Goal: Browse casually

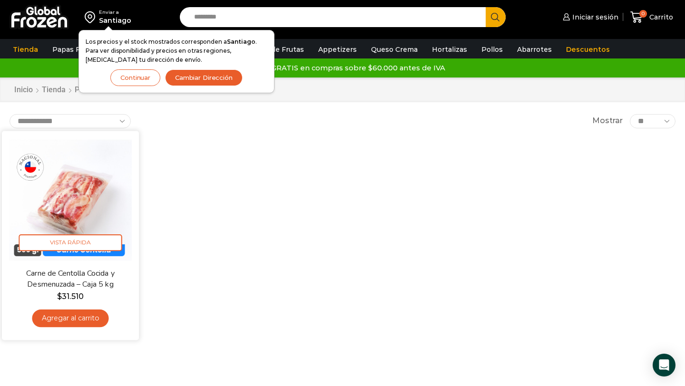
click at [82, 193] on img at bounding box center [70, 199] width 123 height 123
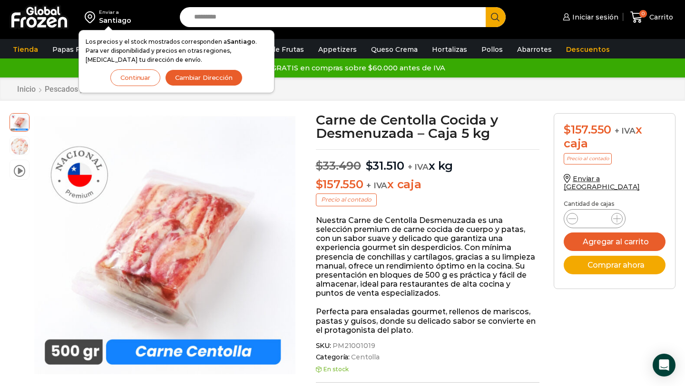
click at [630, 44] on div "Tienda Papas Fritas Papas Bastón Papas Especiales Camarones Camarones Crudos Pe…" at bounding box center [342, 49] width 695 height 18
click at [383, 35] on div "Enviar a Santiago Los precios y el stock mostrados corresponden a Santiago . Pa…" at bounding box center [342, 19] width 685 height 39
click at [139, 79] on button "Continuar" at bounding box center [135, 77] width 50 height 17
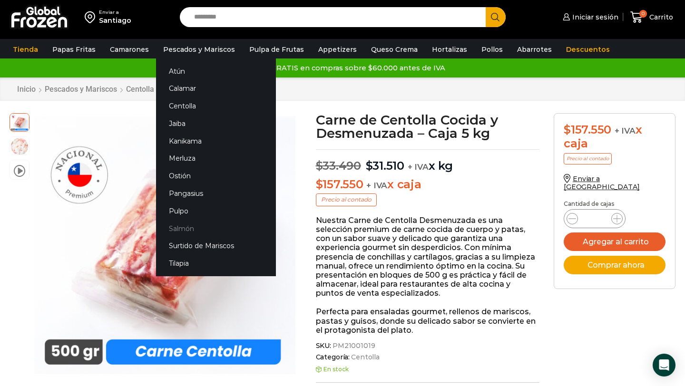
click at [186, 229] on link "Salmón" at bounding box center [216, 229] width 120 height 18
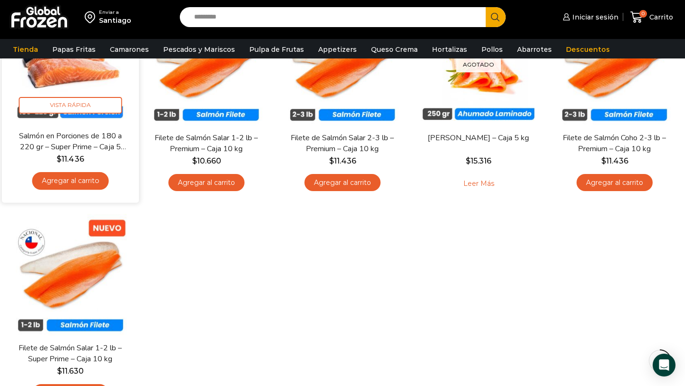
scroll to position [84, 0]
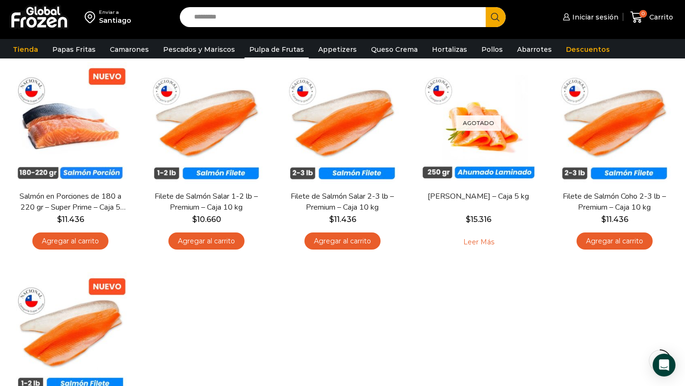
click at [252, 50] on link "Pulpa de Frutas" at bounding box center [277, 49] width 64 height 18
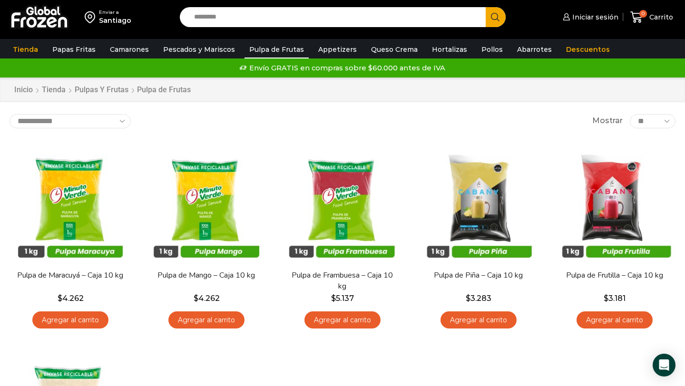
click at [547, 98] on div "Inicio Tienda Pulpas y Frutas Pulpa de Frutas" at bounding box center [342, 90] width 685 height 25
click at [565, 50] on link "Descuentos" at bounding box center [587, 49] width 53 height 18
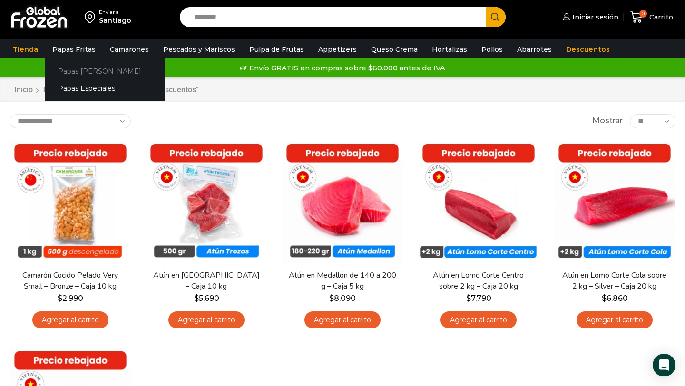
click at [82, 69] on link "Papas [PERSON_NAME]" at bounding box center [105, 71] width 120 height 18
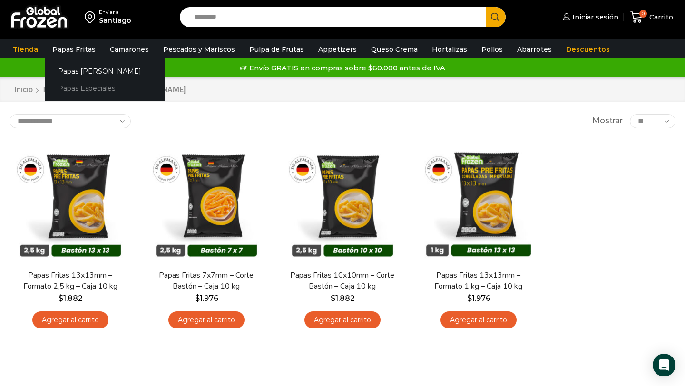
click at [76, 91] on link "Papas Especiales" at bounding box center [105, 89] width 120 height 18
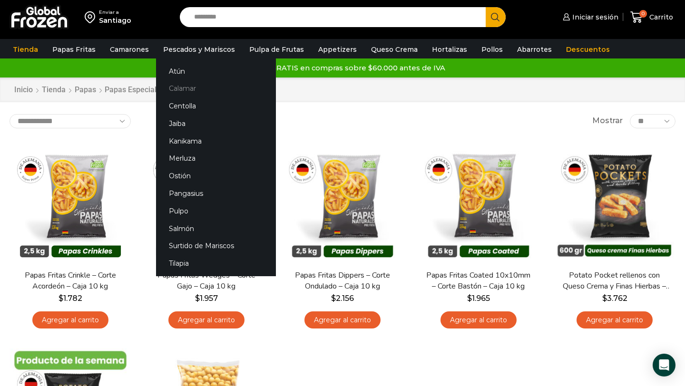
click at [184, 89] on link "Calamar" at bounding box center [216, 89] width 120 height 18
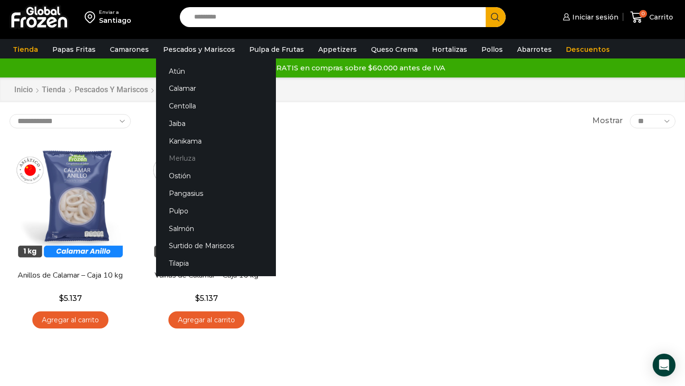
click at [182, 157] on link "Merluza" at bounding box center [216, 159] width 120 height 18
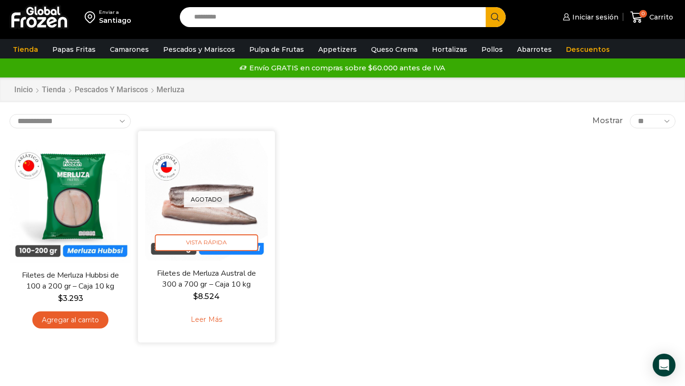
click at [205, 320] on link "Leer más" at bounding box center [206, 320] width 60 height 20
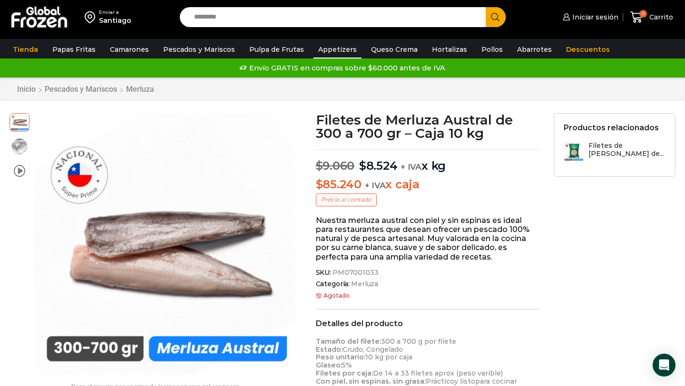
click at [316, 48] on link "Appetizers" at bounding box center [337, 49] width 48 height 18
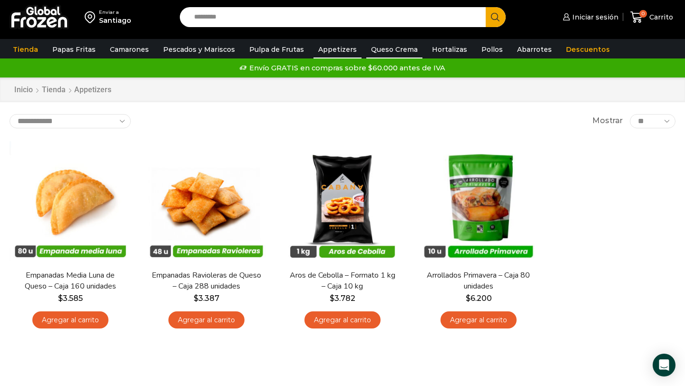
click at [395, 52] on link "Queso Crema" at bounding box center [394, 49] width 56 height 18
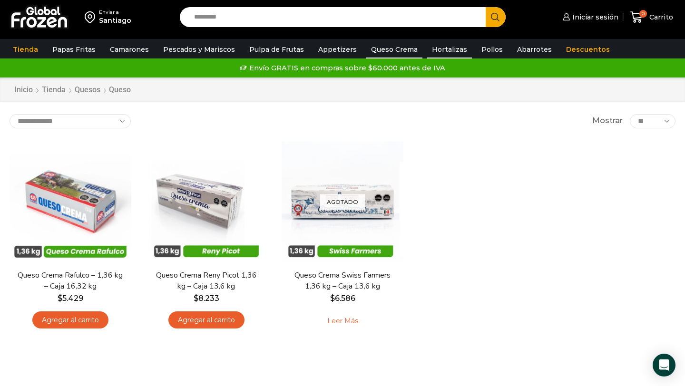
click at [446, 54] on link "Hortalizas" at bounding box center [449, 49] width 45 height 18
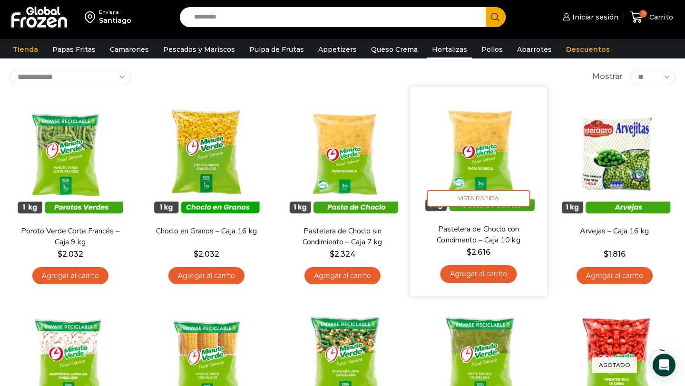
scroll to position [44, 0]
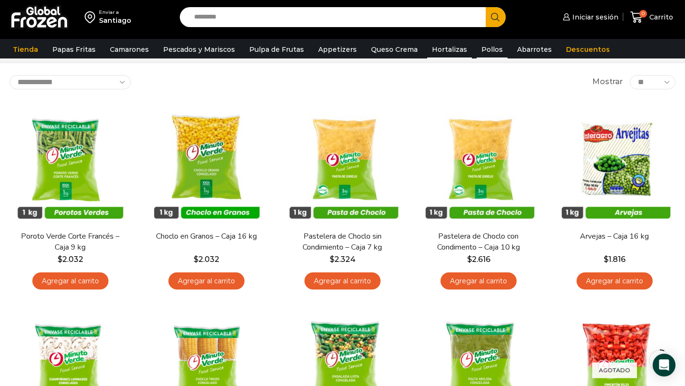
click at [477, 48] on link "Pollos" at bounding box center [492, 49] width 31 height 18
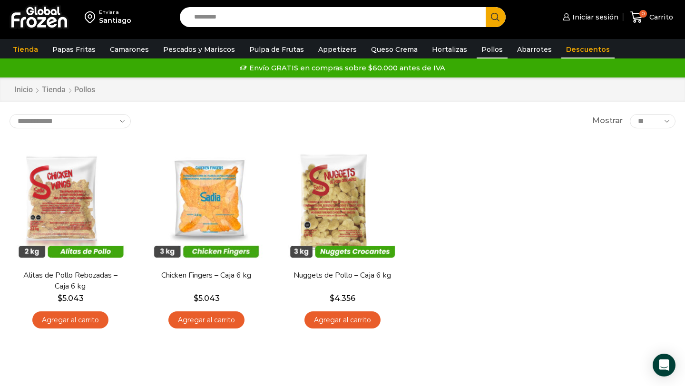
click at [563, 48] on link "Descuentos" at bounding box center [587, 49] width 53 height 18
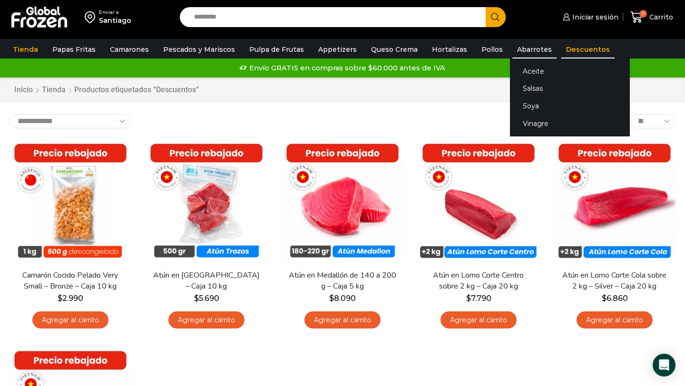
click at [520, 52] on link "Abarrotes" at bounding box center [534, 49] width 44 height 18
